Goal: Task Accomplishment & Management: Complete application form

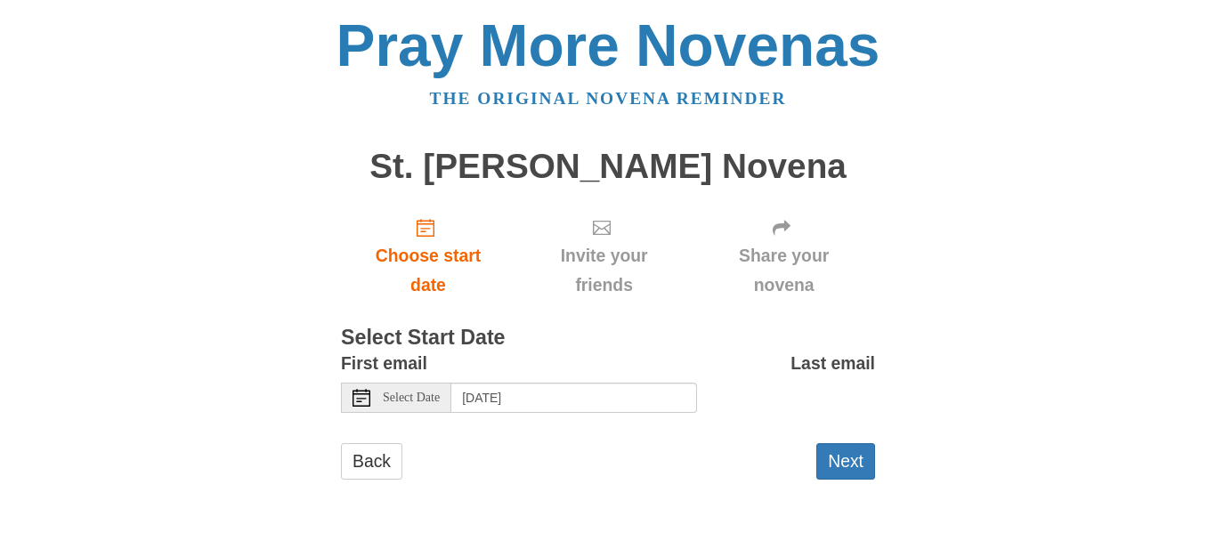
click at [371, 395] on div "Select Date" at bounding box center [396, 398] width 110 height 30
click at [815, 458] on div "Back Next" at bounding box center [608, 469] width 534 height 53
click at [839, 464] on button "Next" at bounding box center [845, 461] width 59 height 36
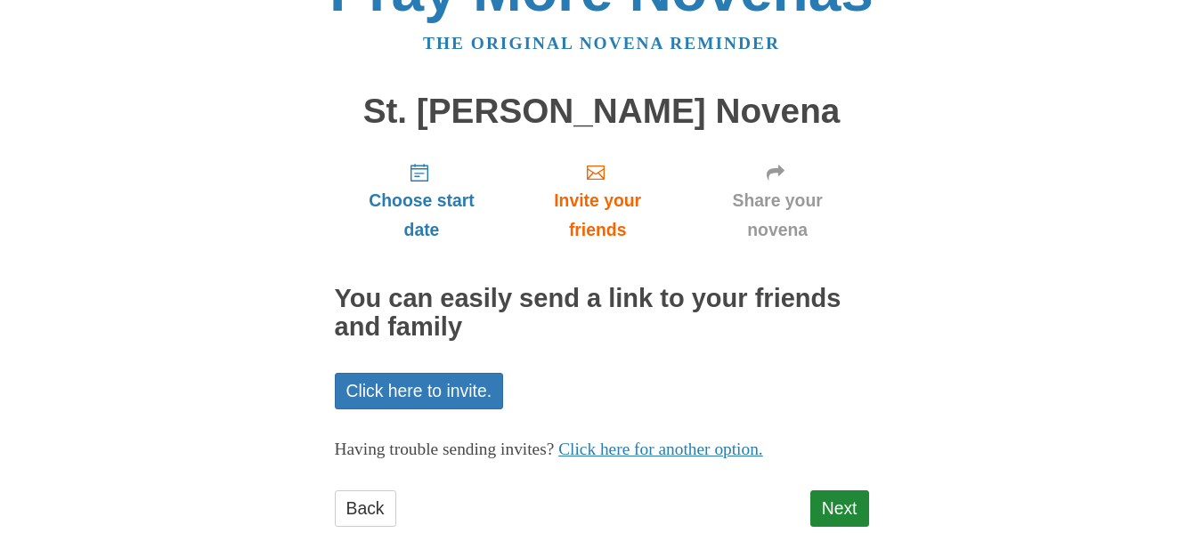
scroll to position [101, 0]
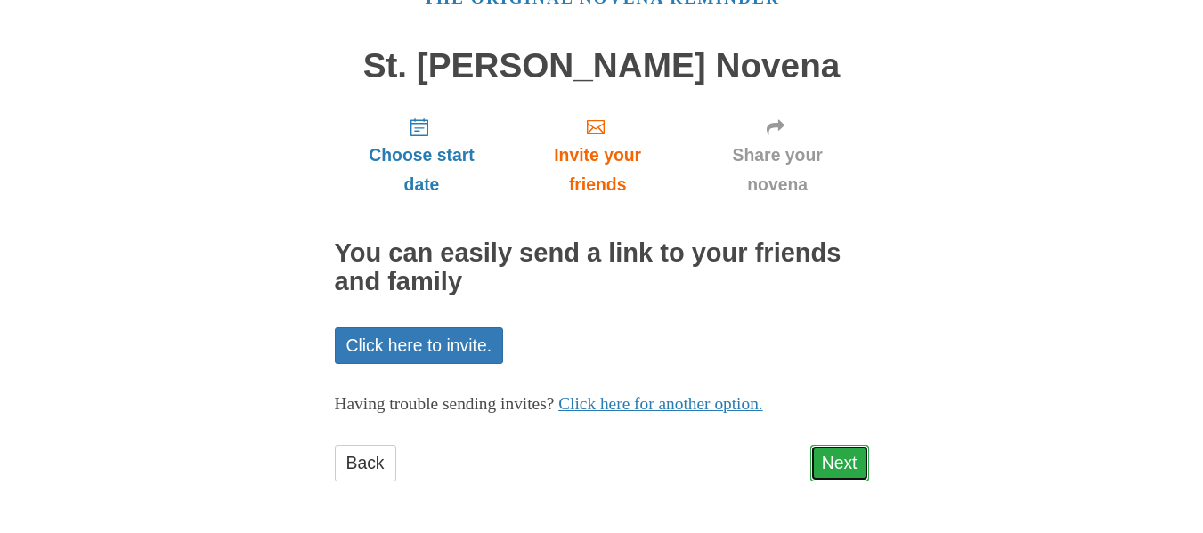
click at [852, 460] on link "Next" at bounding box center [839, 463] width 59 height 36
